Goal: Find specific page/section: Find specific page/section

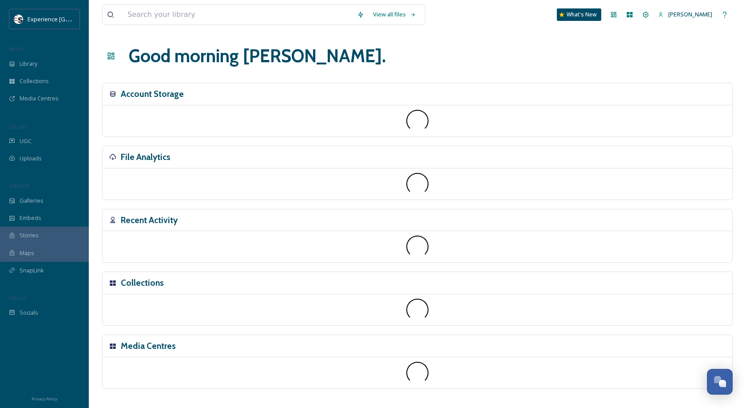
click at [194, 156] on div "File Analytics" at bounding box center [418, 157] width 630 height 22
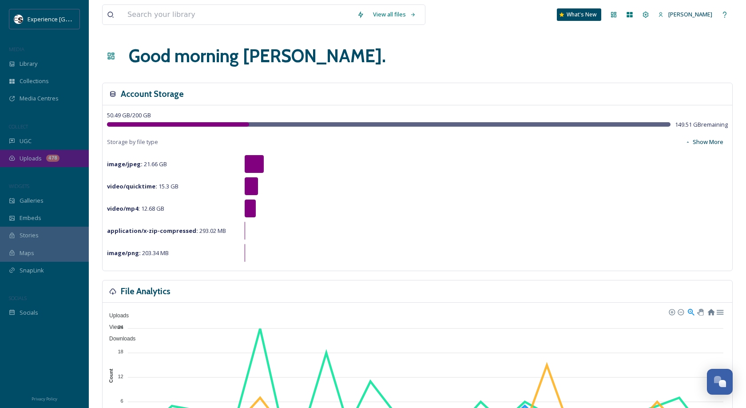
click at [37, 151] on div "Uploads 478" at bounding box center [44, 158] width 89 height 17
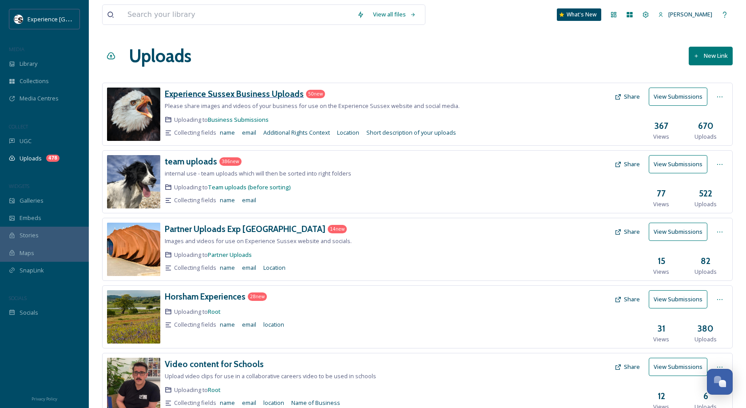
click at [224, 97] on h3 "Experience Sussex Business Uploads" at bounding box center [234, 93] width 139 height 11
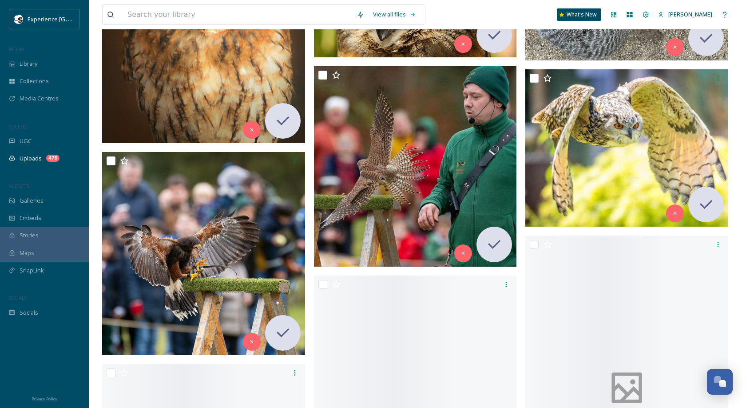
scroll to position [4120, 0]
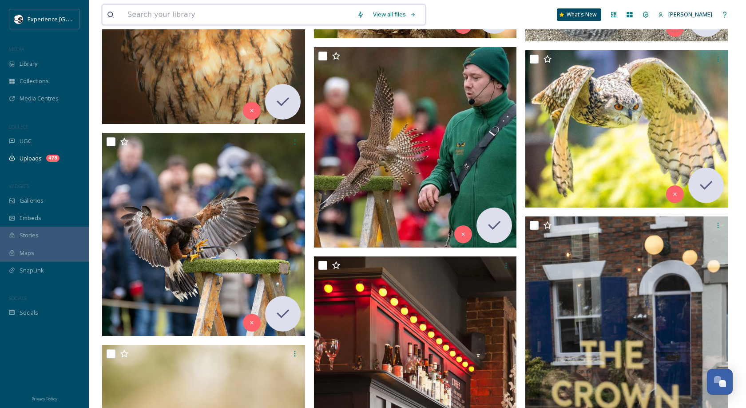
click at [211, 12] on input at bounding box center [238, 15] width 230 height 20
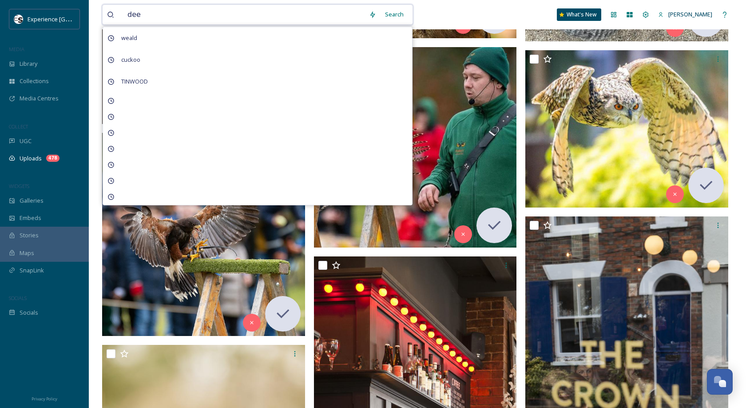
type input "deer"
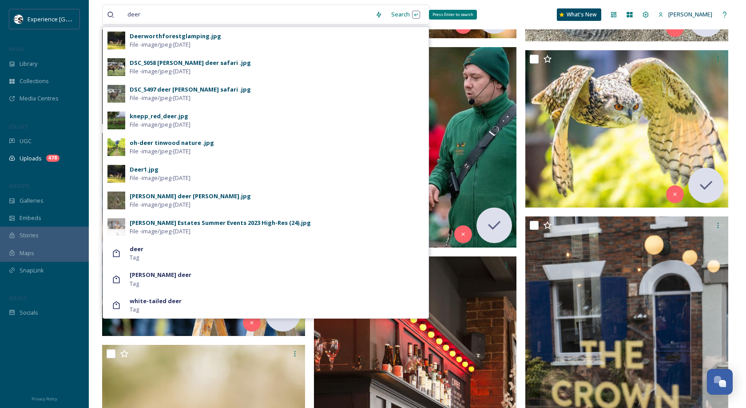
click at [418, 14] on div "Search Press Enter to search" at bounding box center [406, 14] width 38 height 17
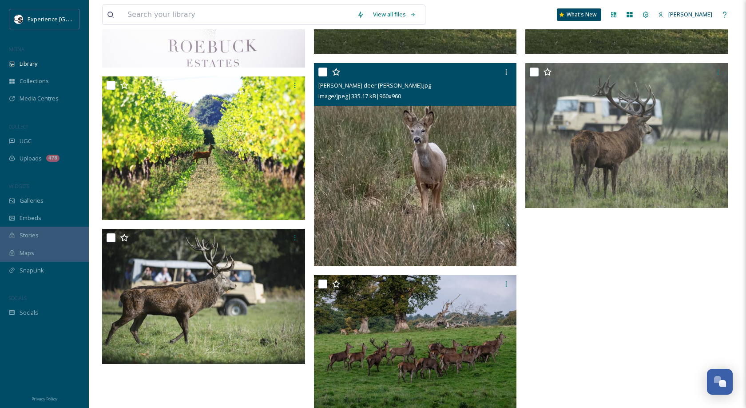
scroll to position [342, 0]
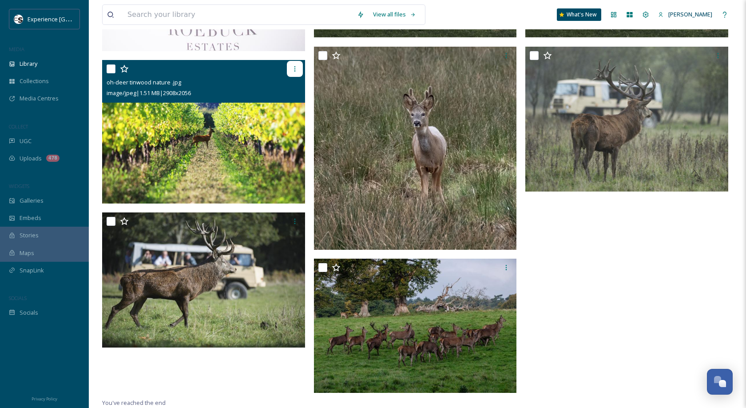
click at [291, 71] on icon at bounding box center [294, 68] width 7 height 7
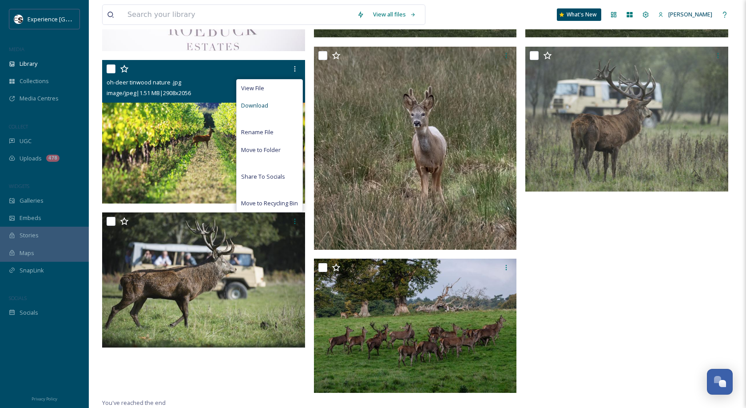
click at [280, 104] on div "Download" at bounding box center [270, 105] width 66 height 17
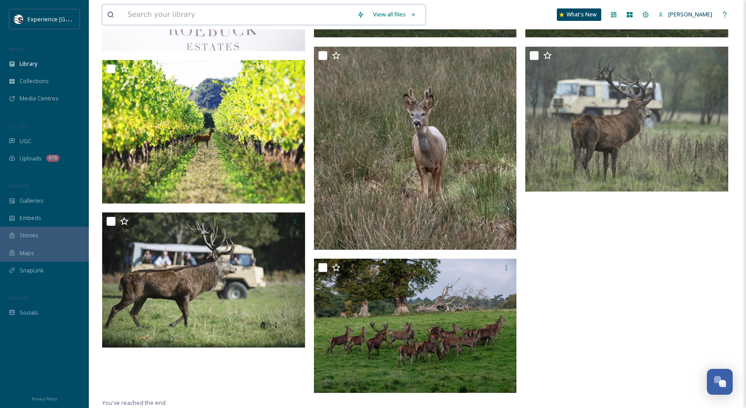
click at [340, 17] on input at bounding box center [238, 15] width 230 height 20
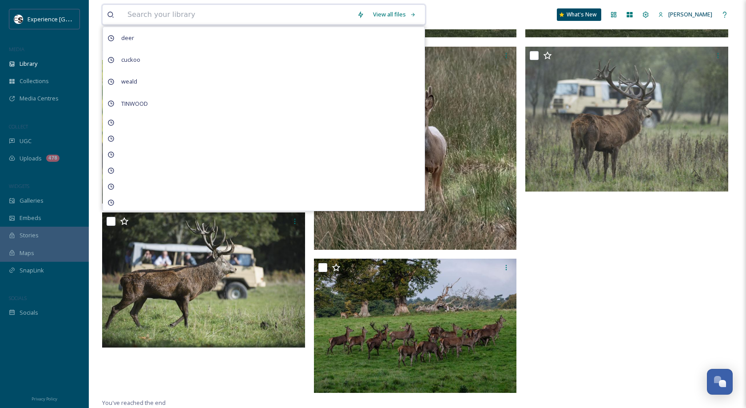
click at [340, 17] on input at bounding box center [238, 15] width 230 height 20
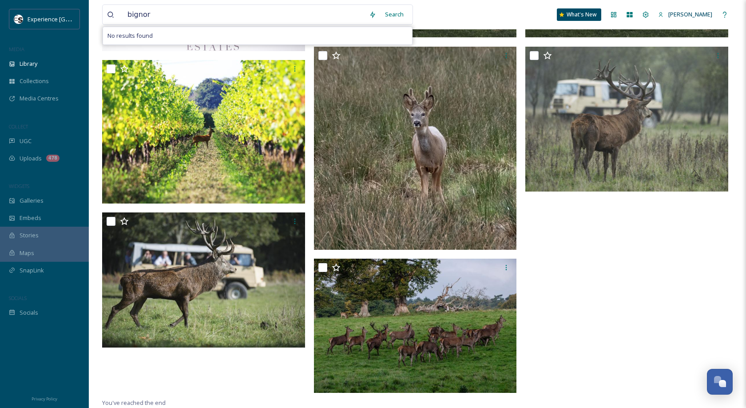
click at [403, 18] on div "Search" at bounding box center [395, 14] width 28 height 17
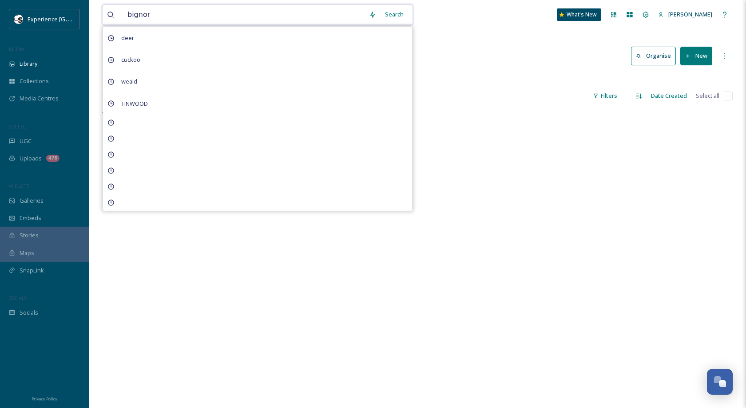
click at [278, 12] on input "bignor" at bounding box center [244, 15] width 242 height 20
click at [214, 20] on input "bignor" at bounding box center [244, 15] width 242 height 20
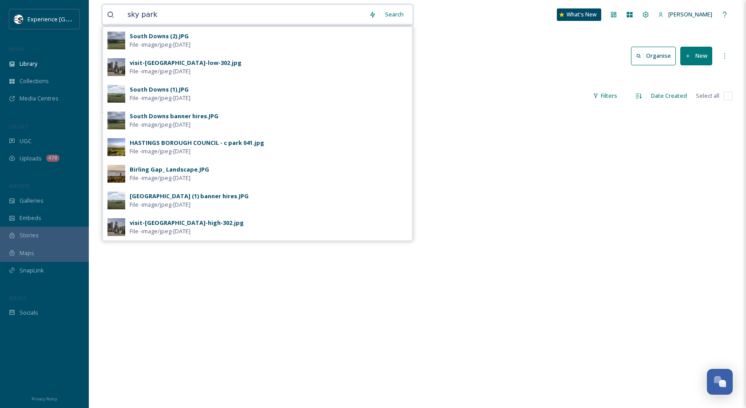
click at [214, 20] on input "sky park" at bounding box center [244, 15] width 242 height 20
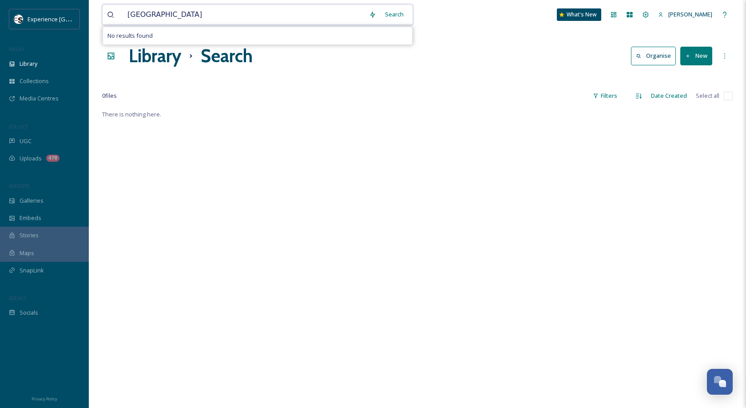
click at [174, 18] on input "[GEOGRAPHIC_DATA]" at bounding box center [244, 15] width 242 height 20
paste input "Dunreyth"
type input "Dunreyth"
